Goal: Book appointment/travel/reservation

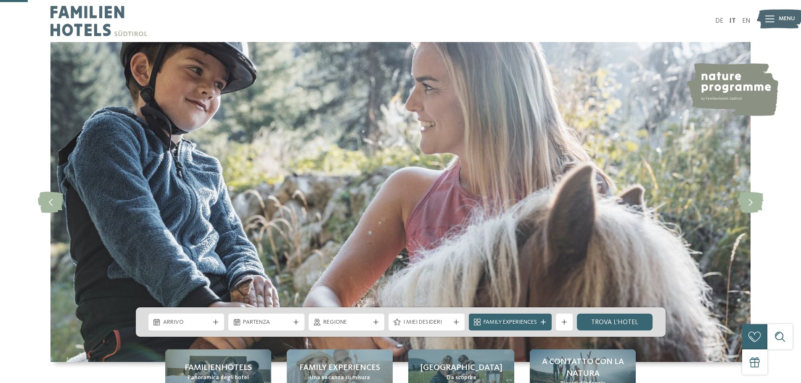
scroll to position [126, 0]
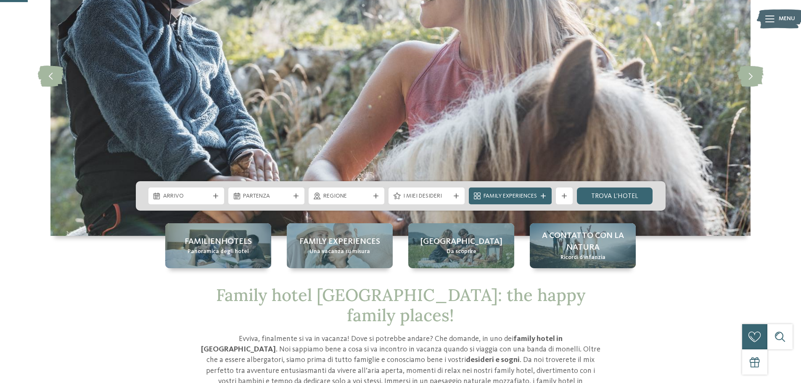
click at [188, 196] on span "Arrivo" at bounding box center [186, 196] width 47 height 8
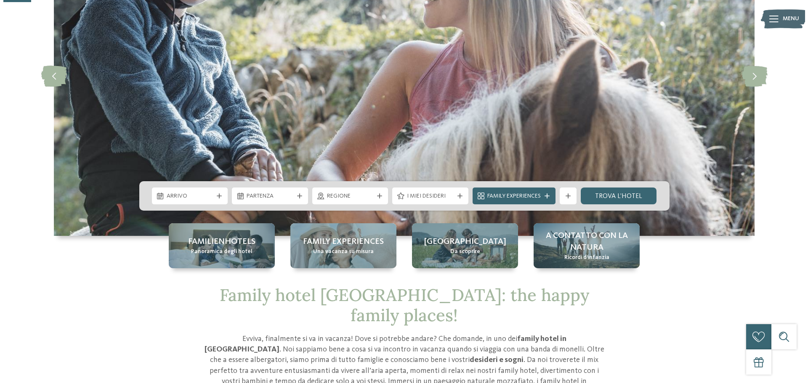
scroll to position [0, 0]
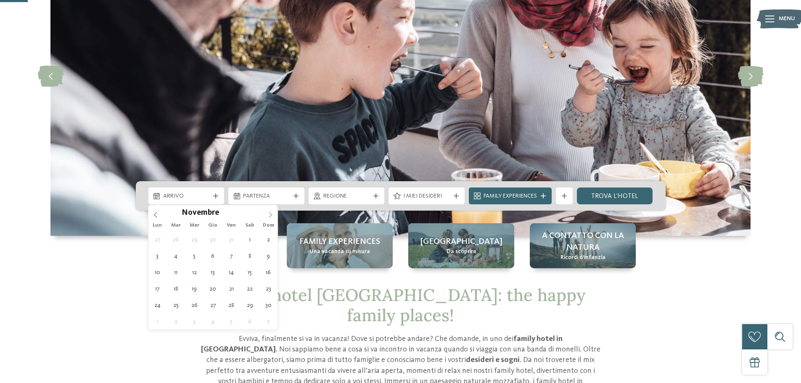
click at [273, 216] on icon at bounding box center [271, 215] width 6 height 6
click at [272, 216] on icon at bounding box center [271, 215] width 6 height 6
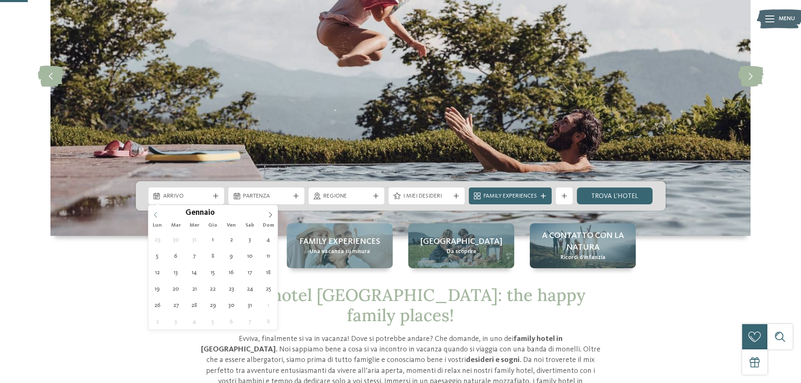
type input "****"
click at [155, 216] on icon at bounding box center [156, 215] width 6 height 6
type div "[DATE]"
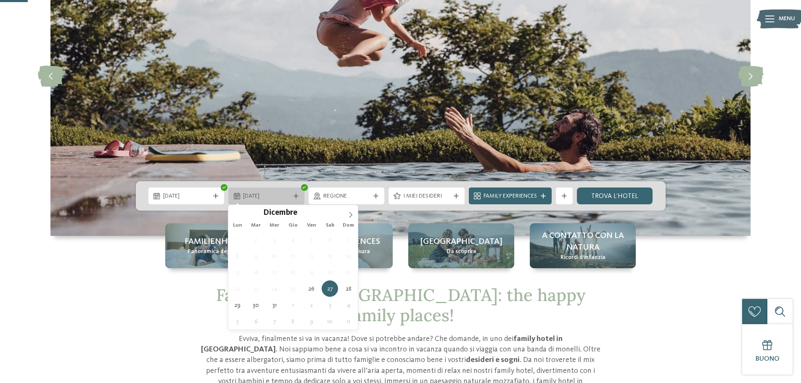
click at [266, 196] on span "[DATE]" at bounding box center [266, 196] width 47 height 8
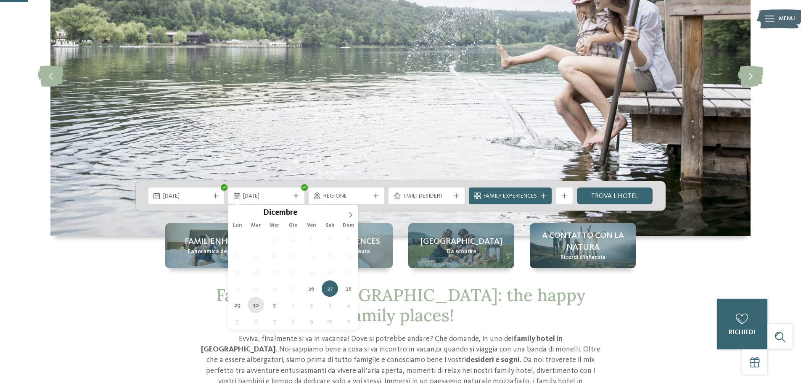
type div "[DATE]"
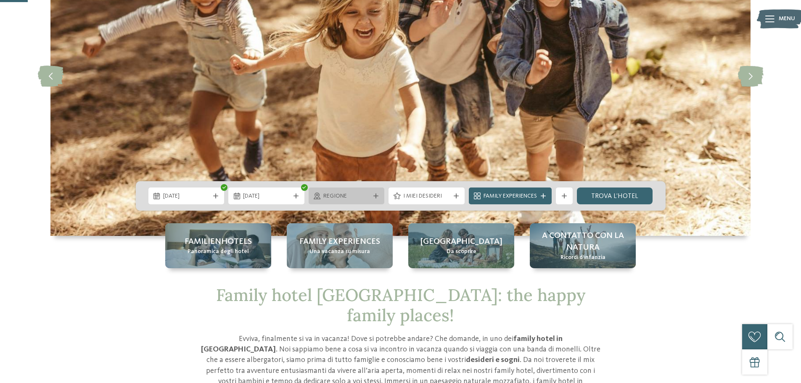
click at [337, 196] on span "Regione" at bounding box center [347, 196] width 47 height 8
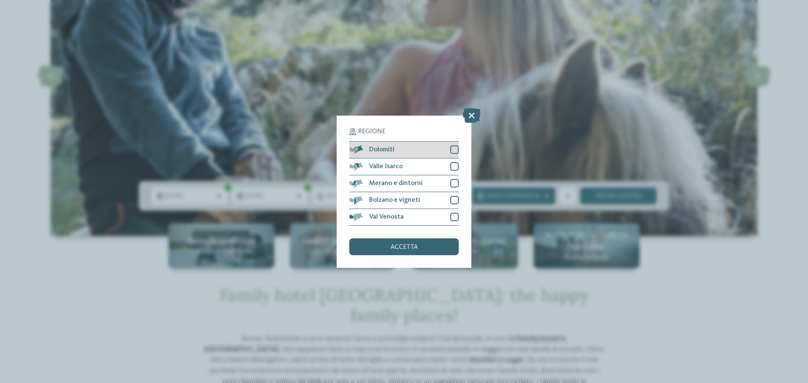
click at [458, 150] on div at bounding box center [454, 150] width 8 height 8
click at [454, 165] on div at bounding box center [454, 166] width 8 height 8
click at [454, 183] on div at bounding box center [454, 183] width 8 height 8
click at [453, 201] on div at bounding box center [454, 200] width 8 height 8
click at [451, 219] on div at bounding box center [454, 217] width 8 height 8
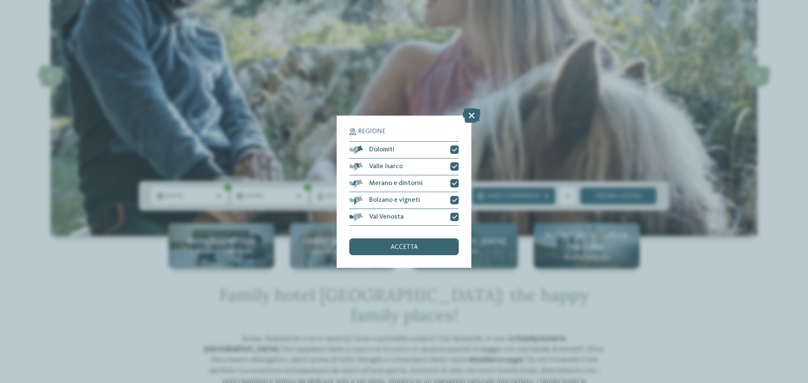
click at [431, 246] on div "accetta" at bounding box center [403, 247] width 109 height 17
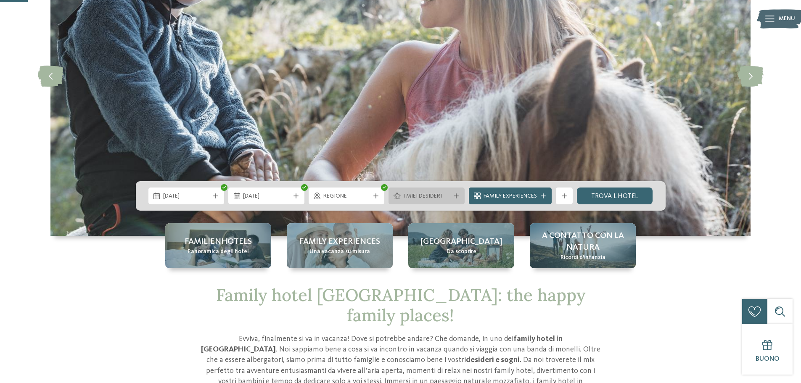
click at [445, 197] on span "I miei desideri" at bounding box center [426, 196] width 47 height 8
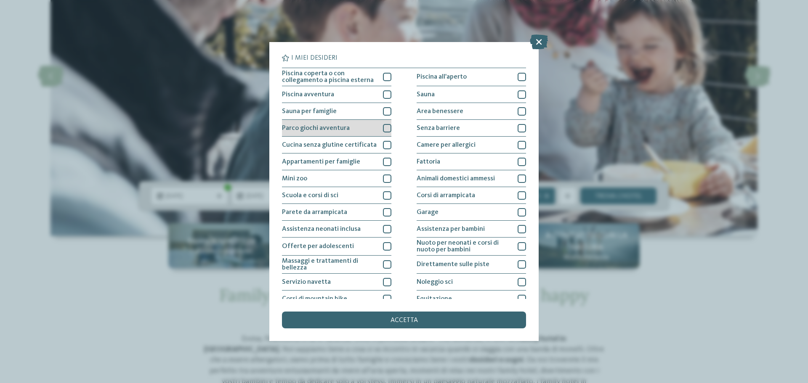
click at [387, 130] on div at bounding box center [387, 128] width 8 height 8
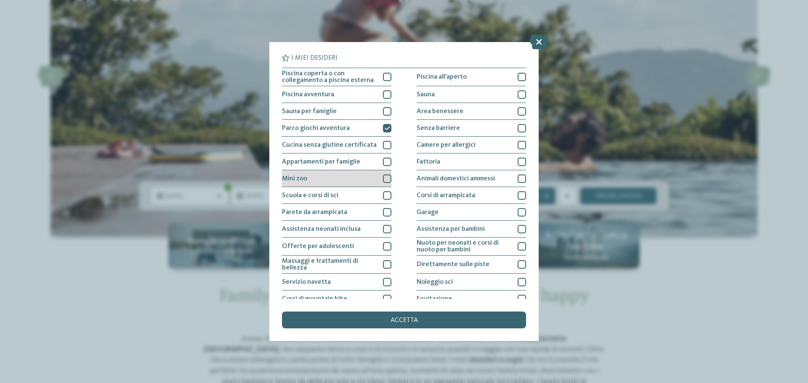
click at [386, 178] on div at bounding box center [387, 179] width 8 height 8
click at [386, 195] on div at bounding box center [387, 195] width 8 height 8
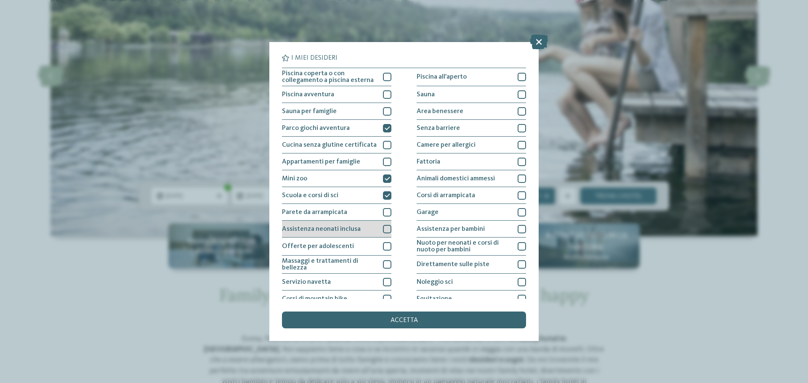
click at [383, 228] on div at bounding box center [387, 229] width 8 height 8
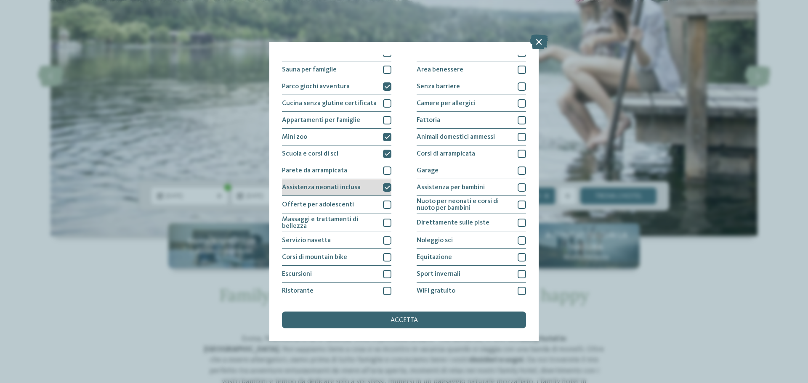
scroll to position [42, 0]
click at [387, 274] on div at bounding box center [387, 274] width 8 height 8
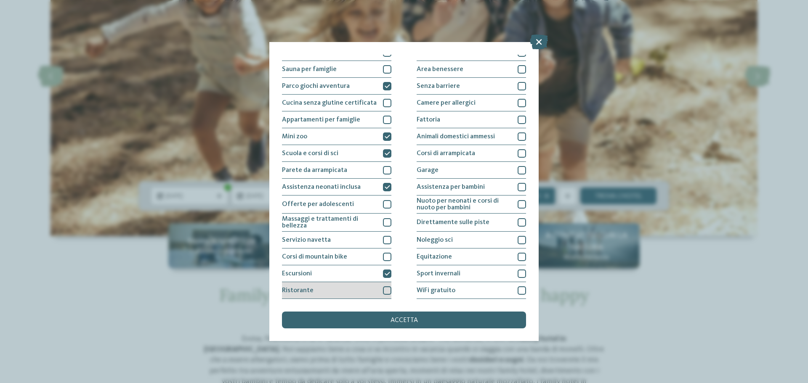
click at [385, 288] on div at bounding box center [387, 291] width 8 height 8
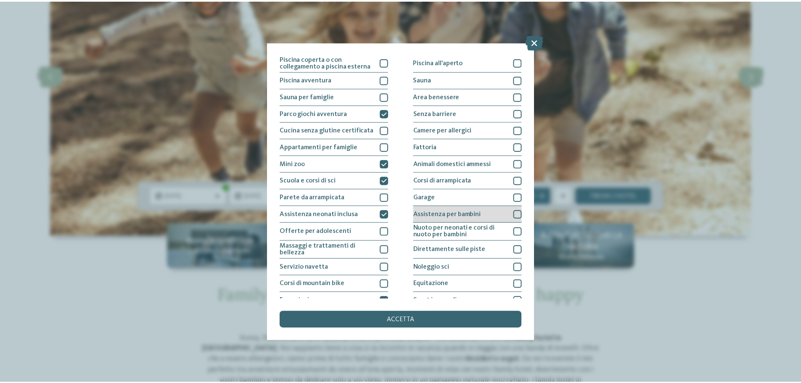
scroll to position [0, 0]
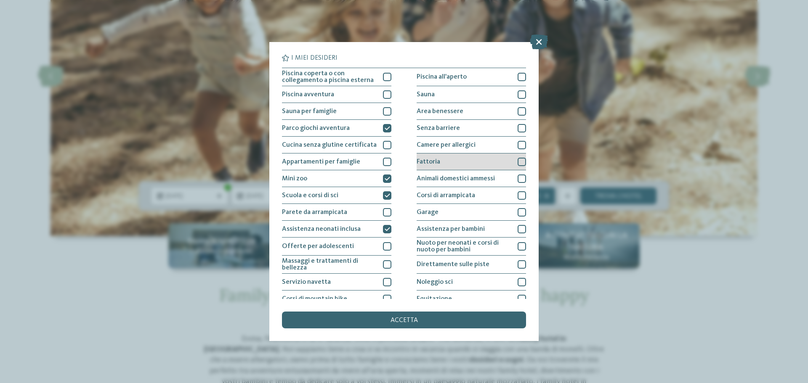
click at [519, 163] on div at bounding box center [521, 162] width 8 height 8
click at [382, 320] on div "accetta" at bounding box center [404, 320] width 244 height 17
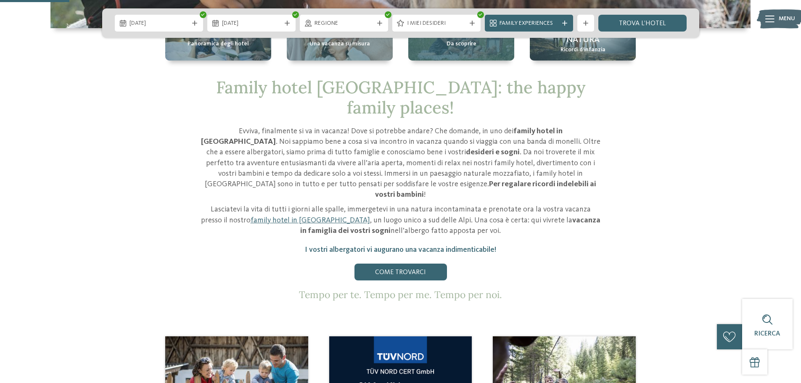
scroll to position [295, 0]
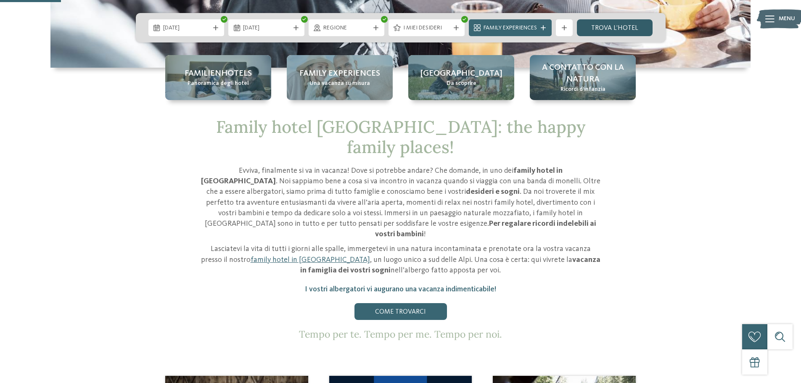
click at [594, 20] on link "trova l’hotel" at bounding box center [615, 27] width 76 height 17
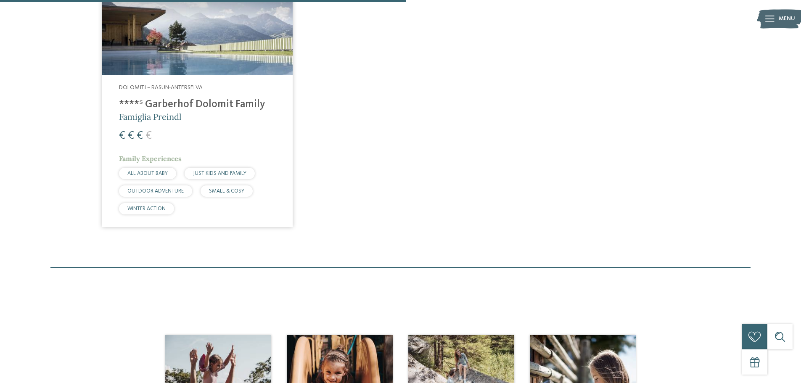
scroll to position [171, 0]
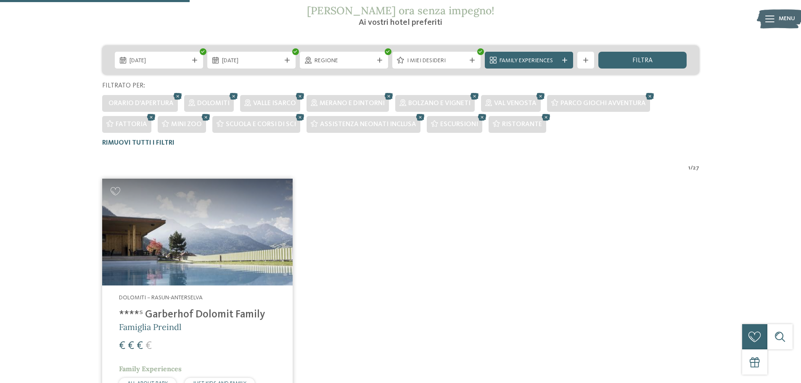
click at [170, 223] on img at bounding box center [197, 232] width 191 height 107
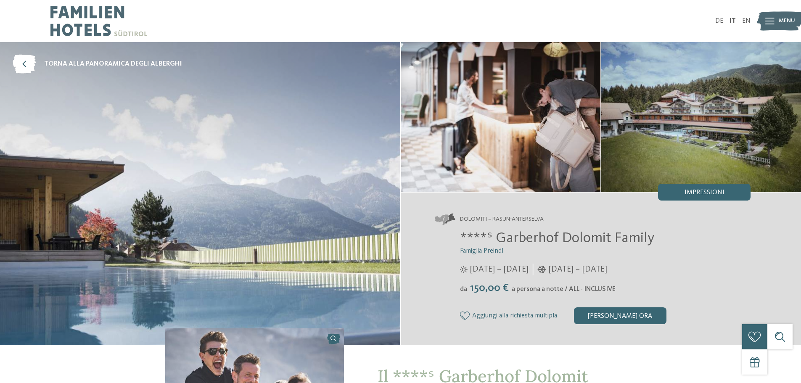
click at [293, 185] on img at bounding box center [200, 193] width 401 height 303
click at [486, 164] on img at bounding box center [501, 117] width 200 height 150
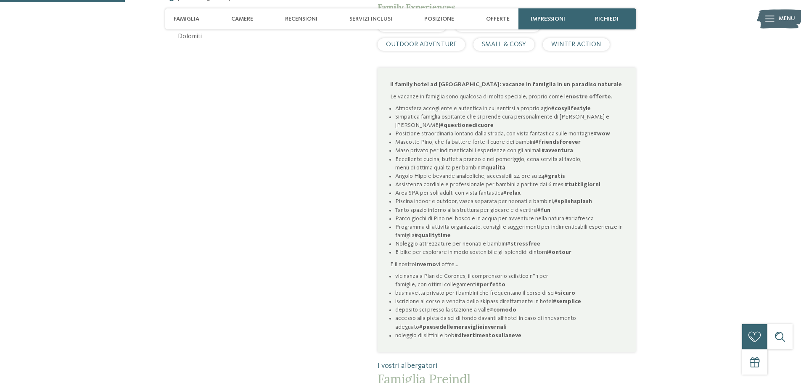
scroll to position [505, 0]
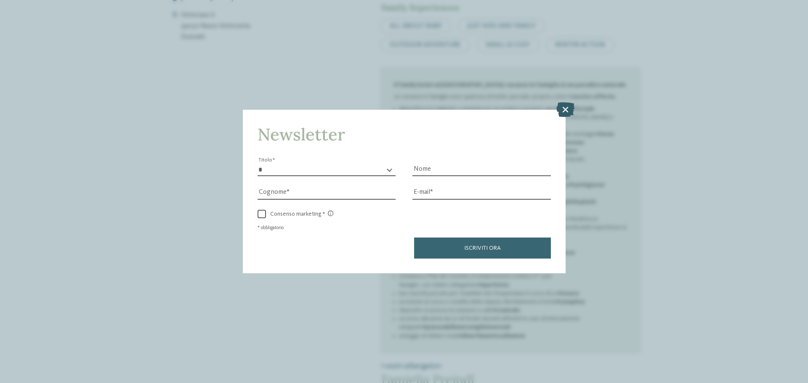
click at [565, 108] on icon at bounding box center [565, 109] width 18 height 15
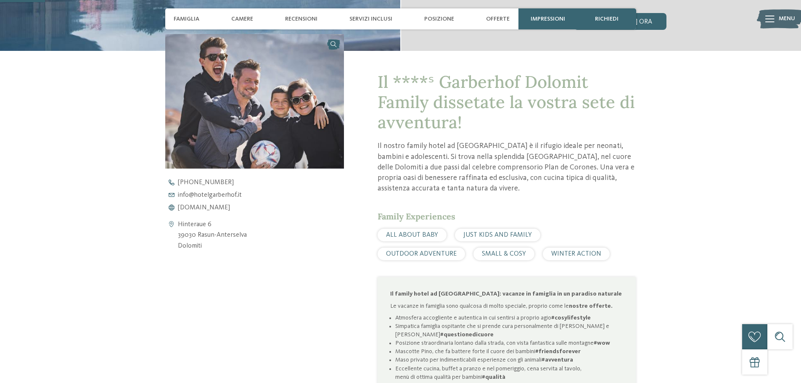
scroll to position [0, 0]
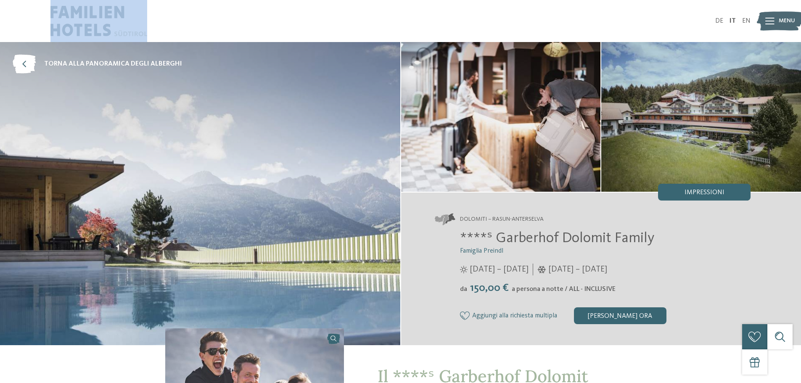
drag, startPoint x: 152, startPoint y: 31, endPoint x: 63, endPoint y: 18, distance: 90.6
click at [54, 16] on div at bounding box center [225, 21] width 350 height 42
drag, startPoint x: 74, startPoint y: 16, endPoint x: 26, endPoint y: 21, distance: 47.8
click at [26, 21] on div "DE IT EN" at bounding box center [400, 21] width 801 height 42
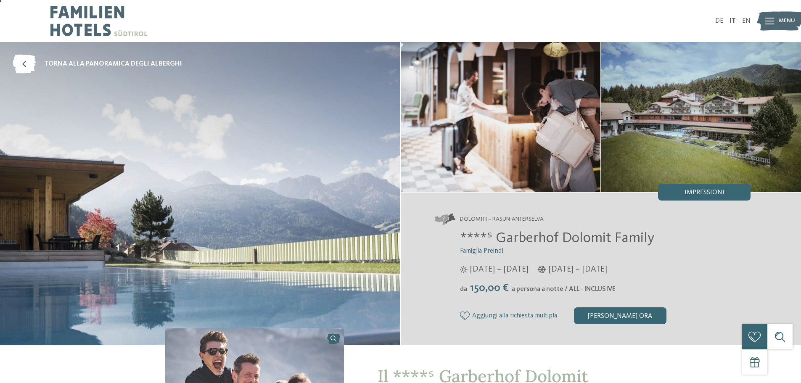
scroll to position [42, 0]
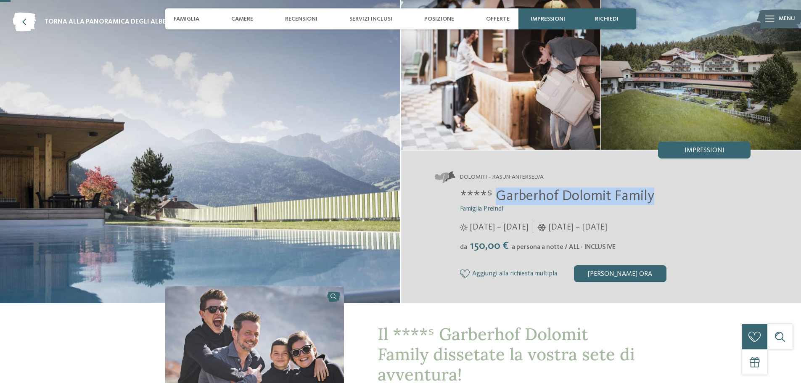
drag, startPoint x: 498, startPoint y: 194, endPoint x: 652, endPoint y: 200, distance: 154.5
click at [652, 200] on span "****ˢ Garberhof Dolomit Family" at bounding box center [557, 196] width 194 height 15
copy span "Garberhof Dolomit Family"
